Goal: Task Accomplishment & Management: Manage account settings

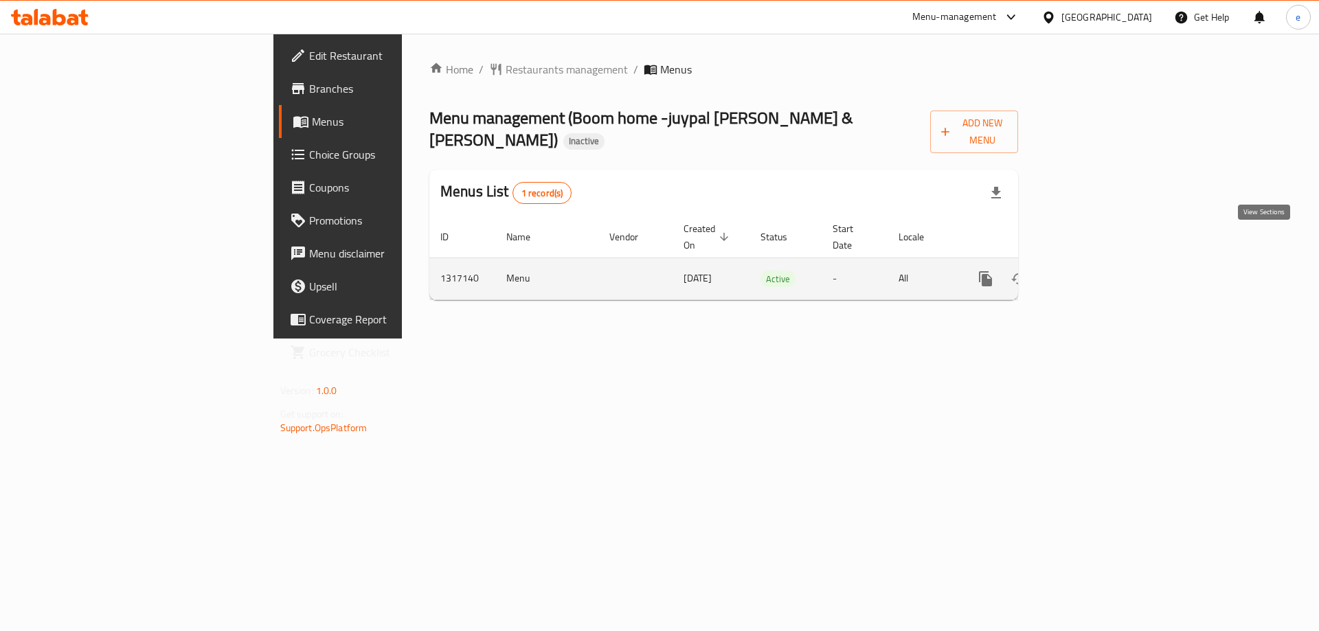
click at [1093, 271] on icon "enhanced table" at bounding box center [1085, 279] width 16 height 16
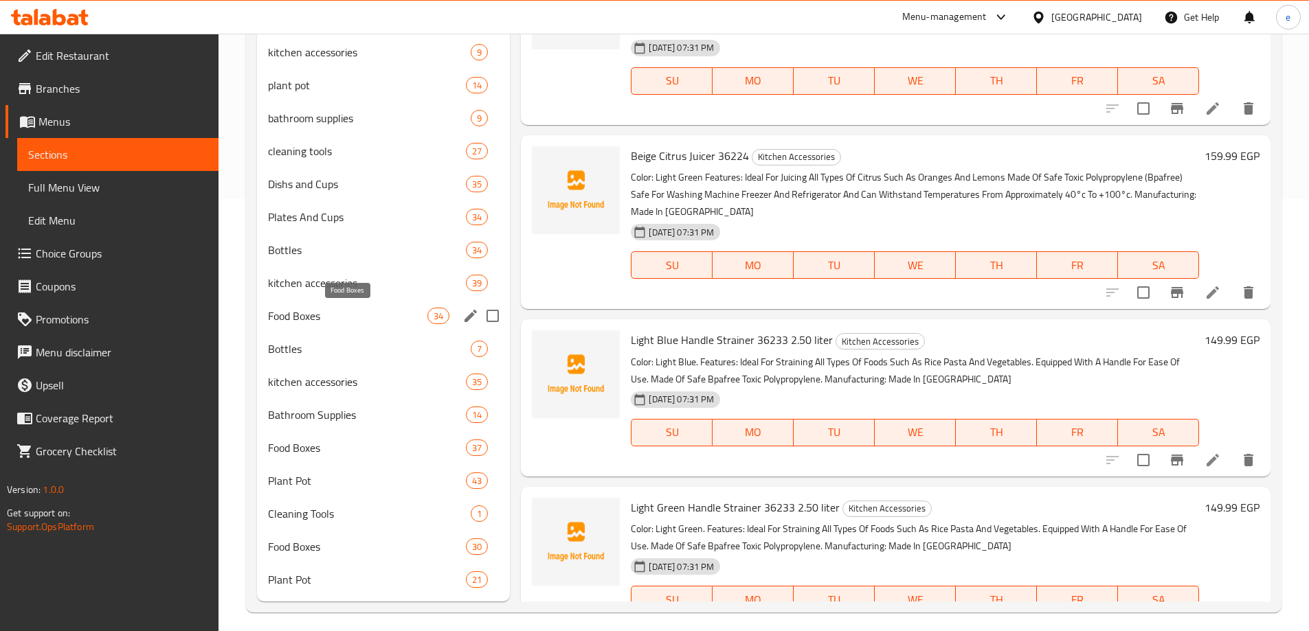
scroll to position [441, 0]
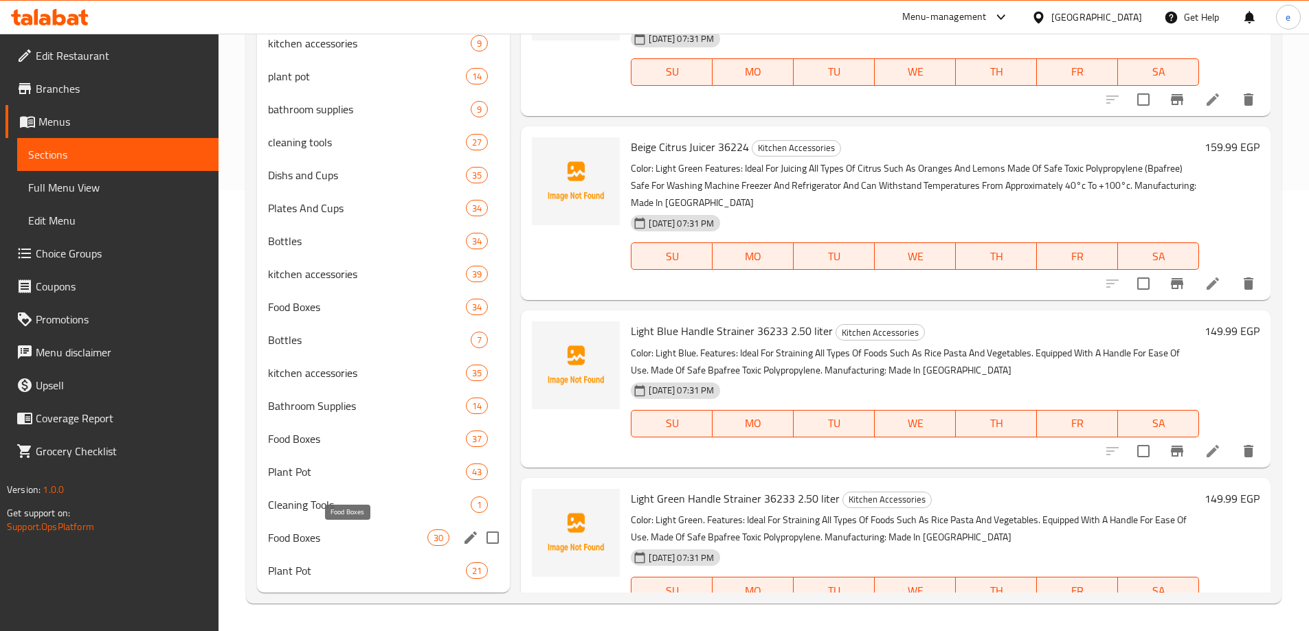
click at [343, 538] on span "Food Boxes" at bounding box center [348, 538] width 160 height 16
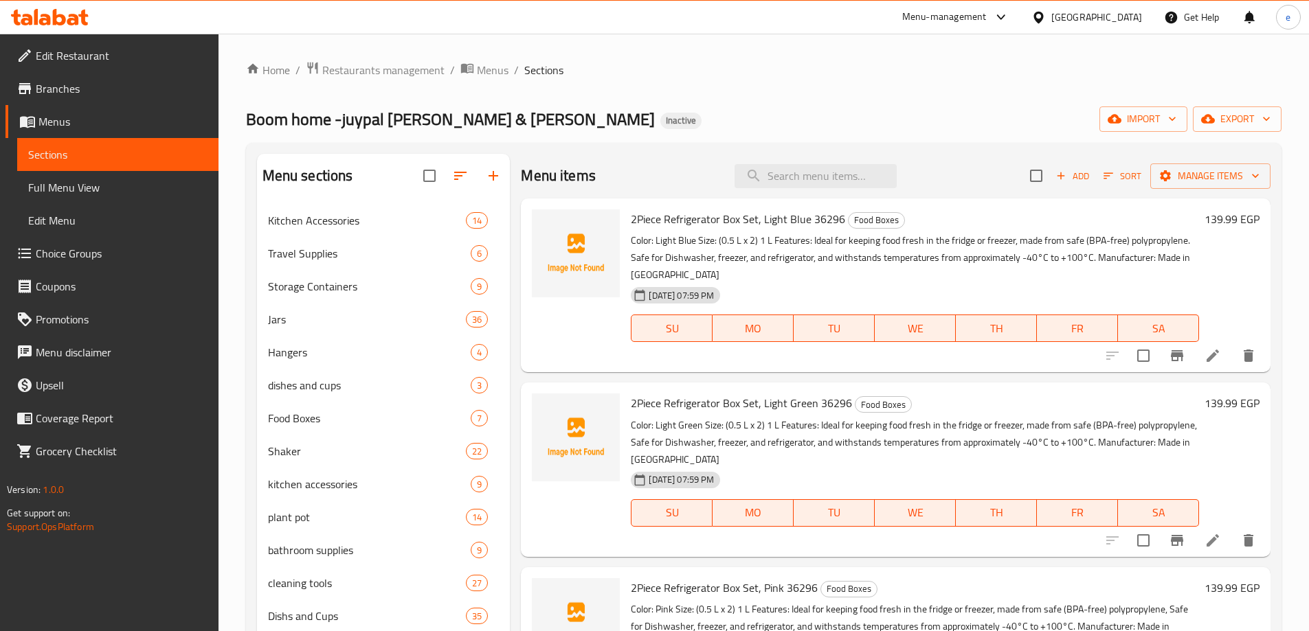
click at [1207, 349] on icon at bounding box center [1212, 356] width 16 height 16
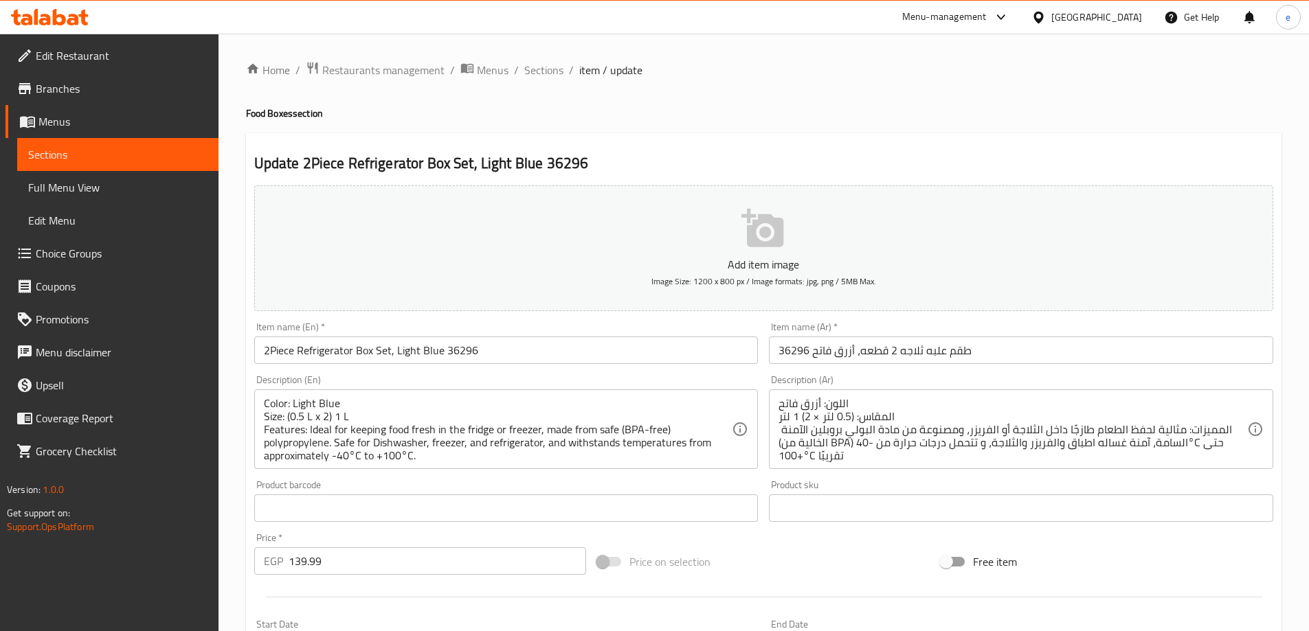
click at [271, 348] on input "2Piece Refrigerator Box Set, Light Blue 36296" at bounding box center [506, 350] width 504 height 27
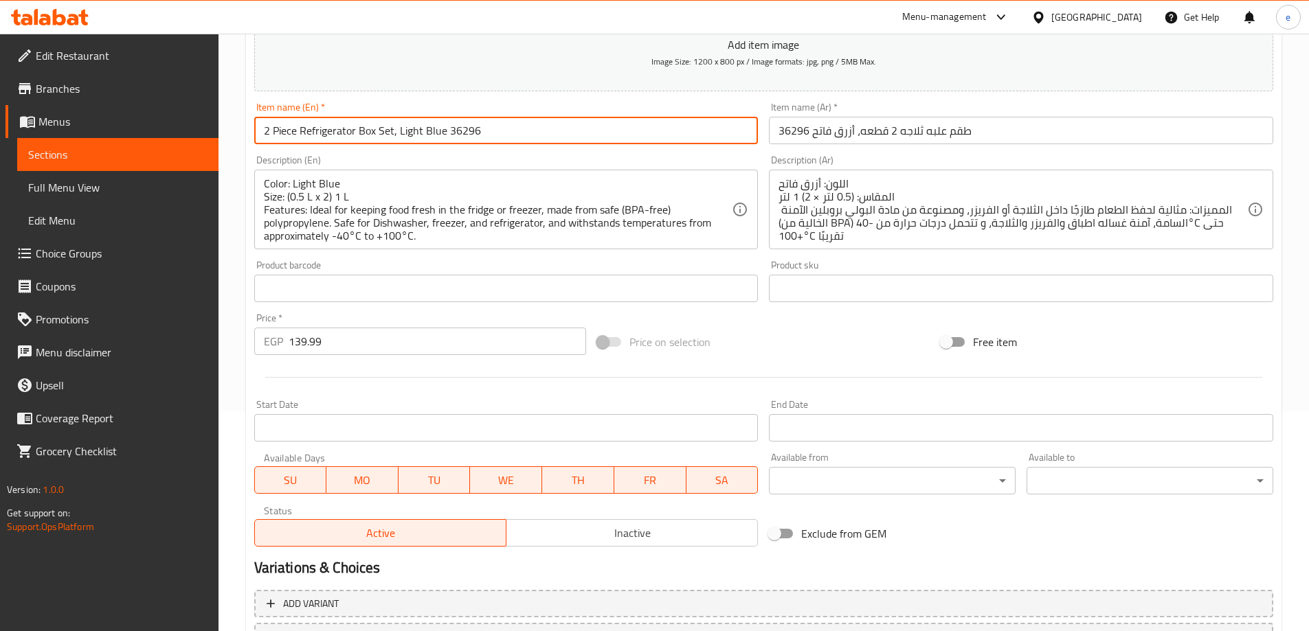
scroll to position [339, 0]
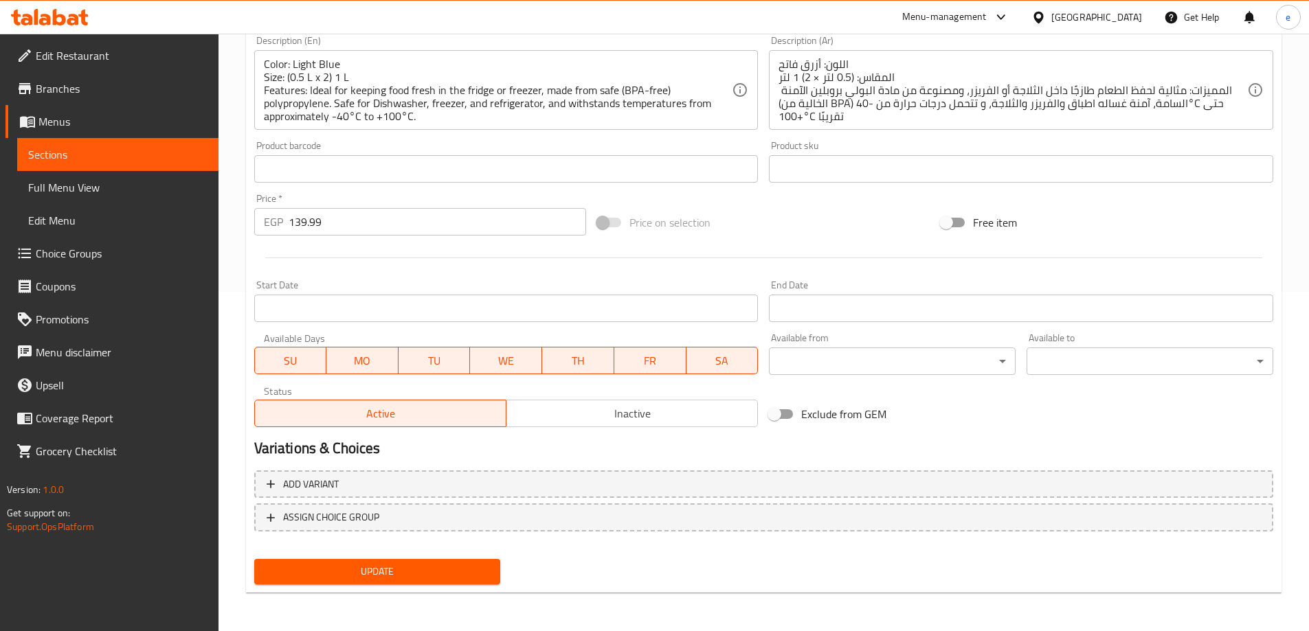
type input "2 Piece Refrigerator Box Set, Light Blue 36296"
click at [448, 571] on span "Update" at bounding box center [377, 571] width 225 height 17
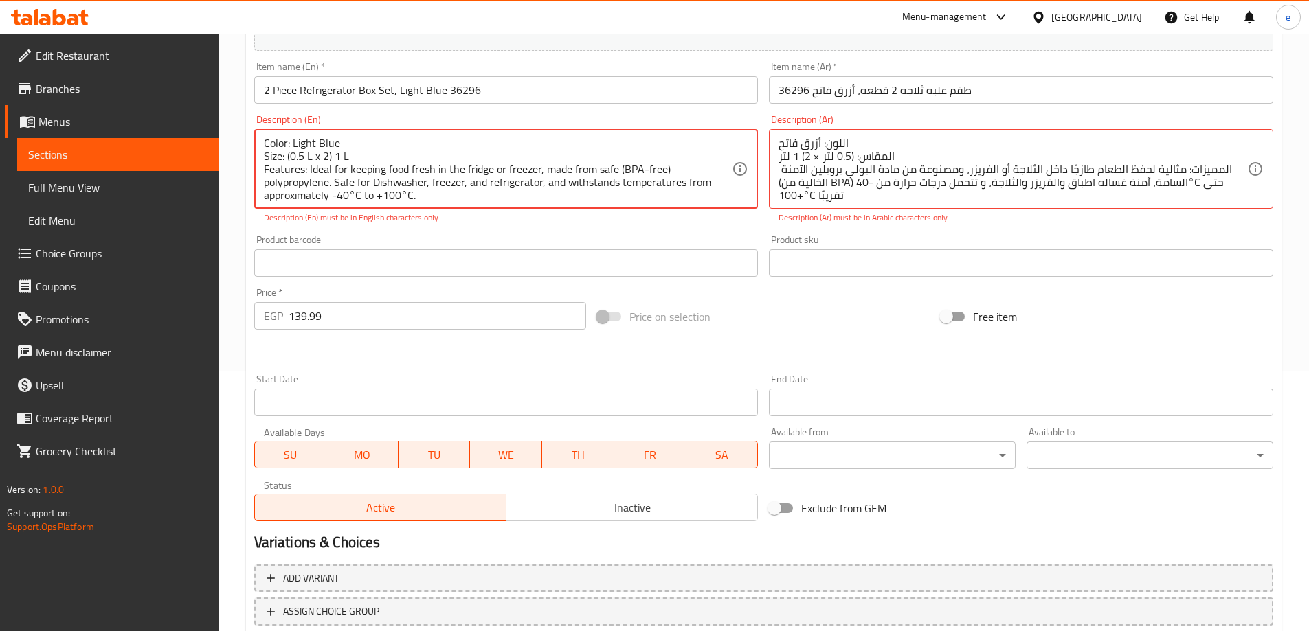
scroll to position [133, 0]
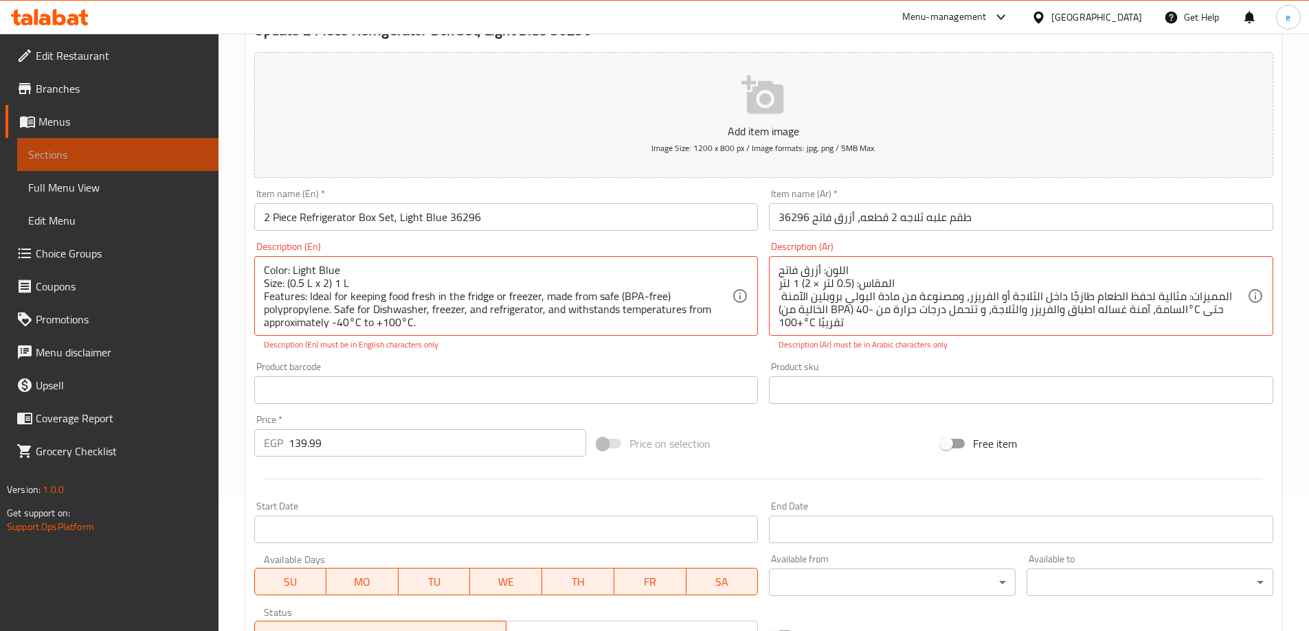
click at [91, 141] on link "Sections" at bounding box center [117, 154] width 201 height 33
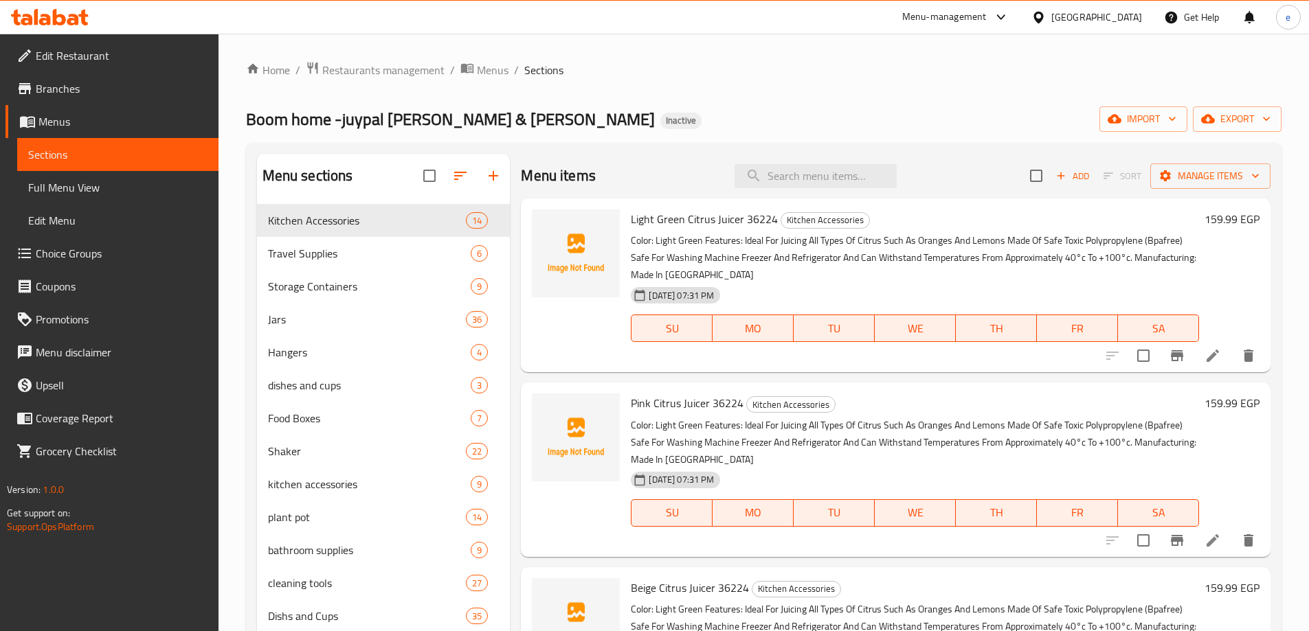
click at [844, 83] on div "Home / Restaurants management / Menus / Sections Boom home -juypal Hogar & [PER…" at bounding box center [763, 553] width 1035 height 984
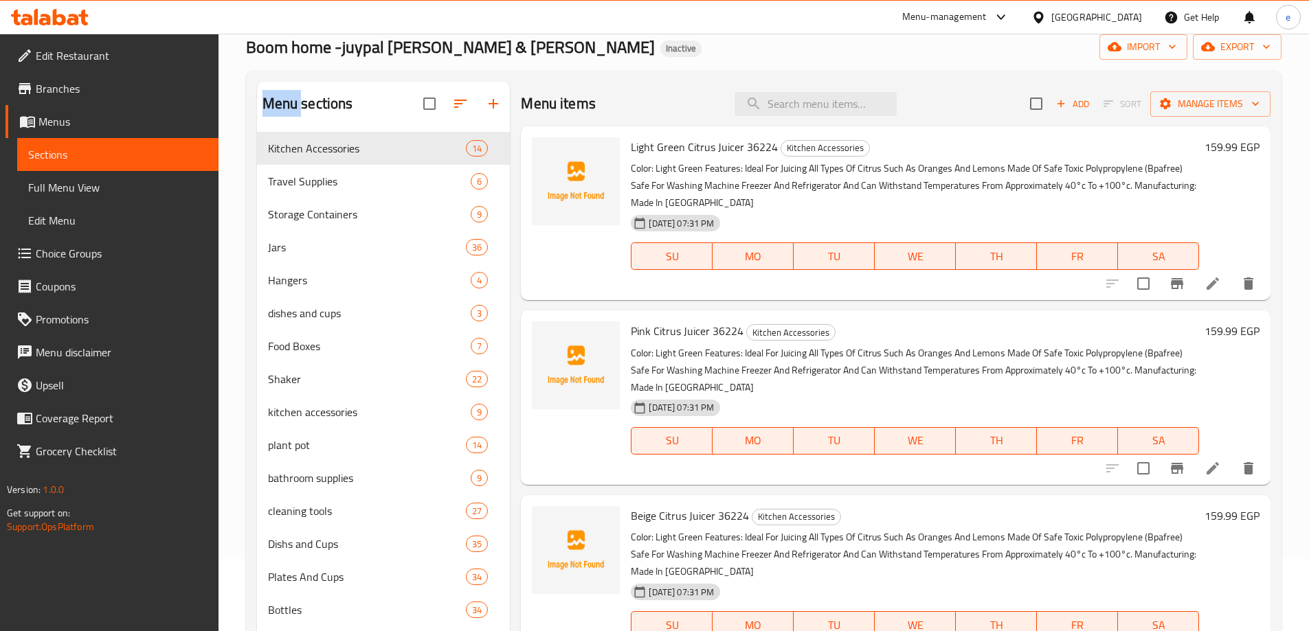
scroll to position [441, 0]
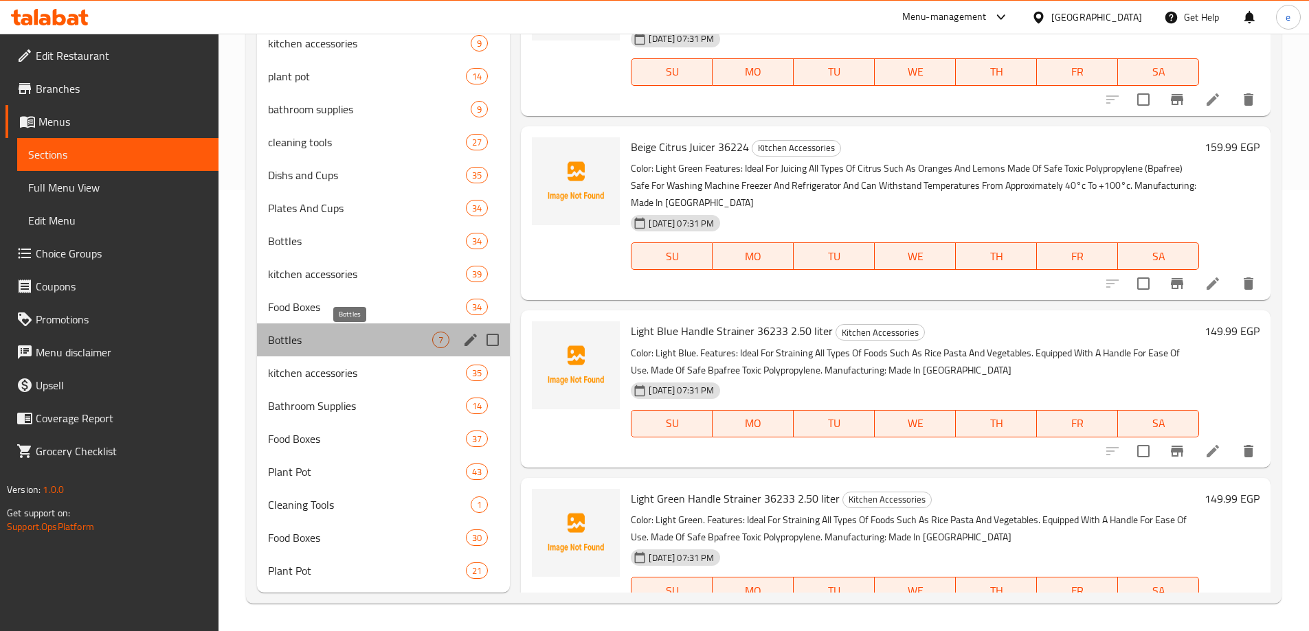
click at [350, 342] on span "Bottles" at bounding box center [350, 340] width 165 height 16
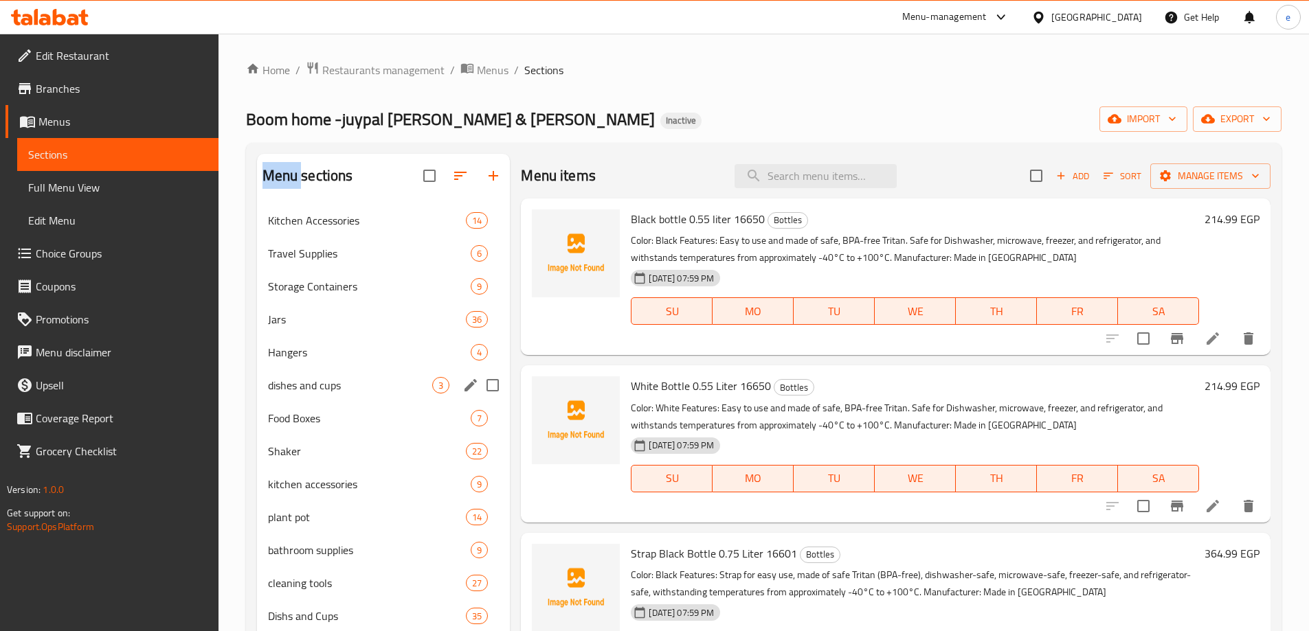
scroll to position [441, 0]
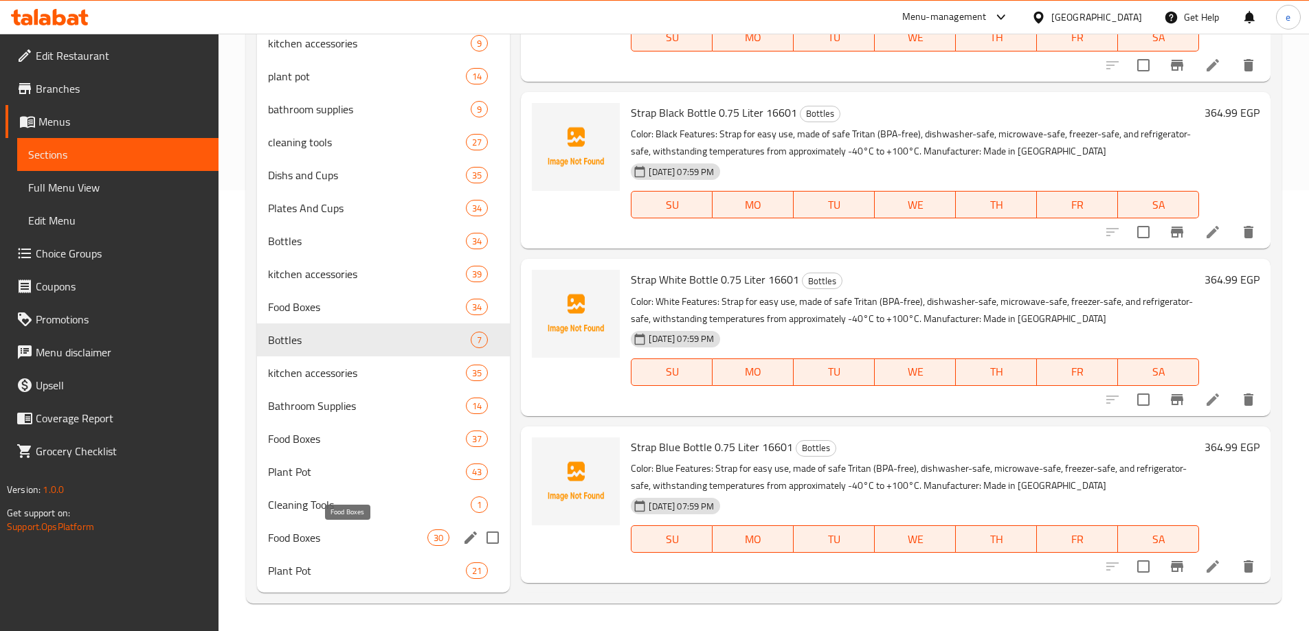
click at [323, 535] on span "Food Boxes" at bounding box center [348, 538] width 160 height 16
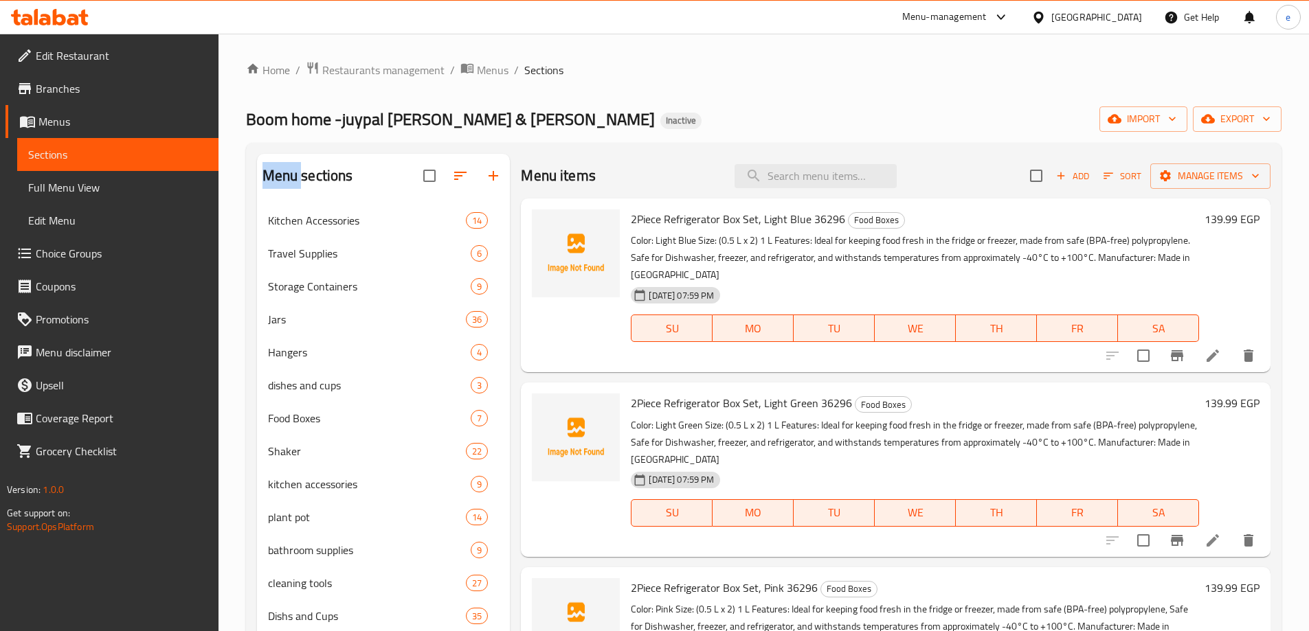
click at [100, 156] on span "Sections" at bounding box center [117, 154] width 179 height 16
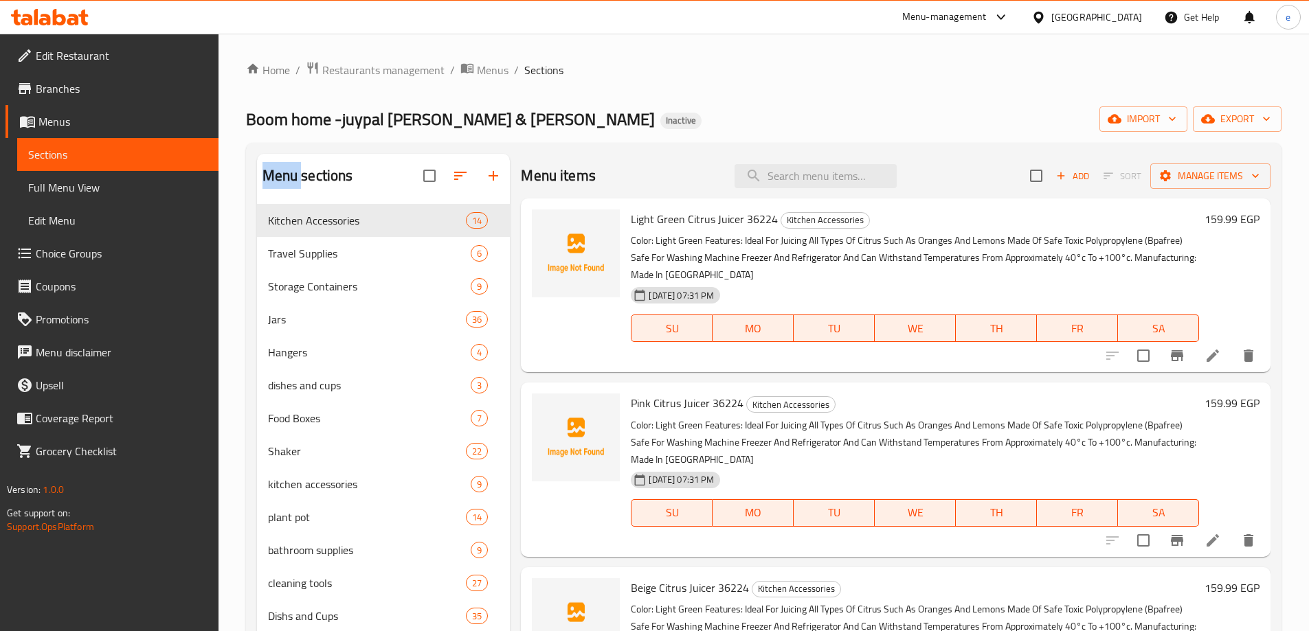
click at [115, 91] on span "Branches" at bounding box center [122, 88] width 172 height 16
